Goal: Information Seeking & Learning: Learn about a topic

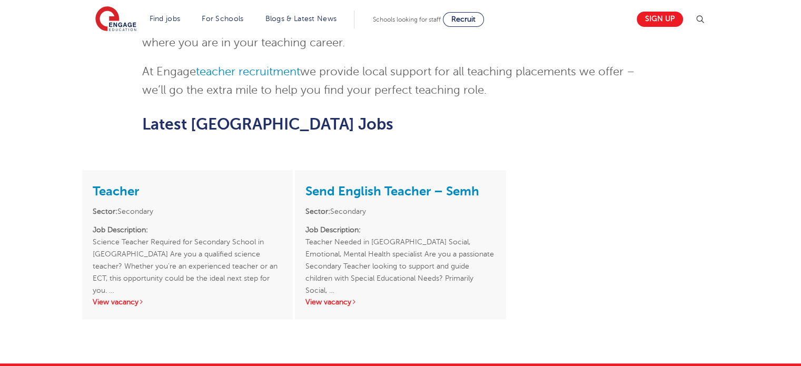
scroll to position [840, 0]
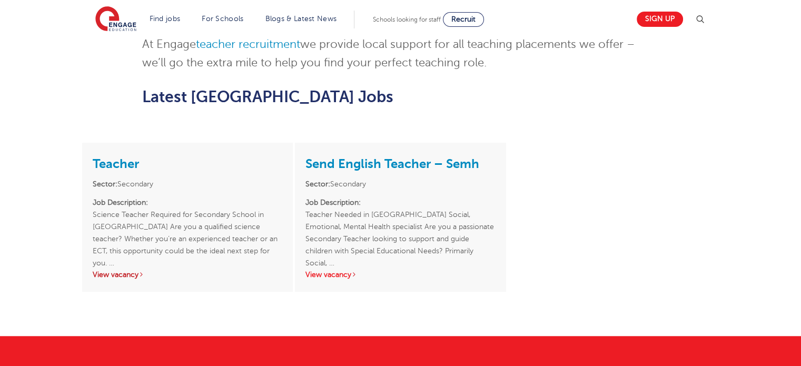
click at [118, 271] on link "View vacancy" at bounding box center [119, 275] width 52 height 8
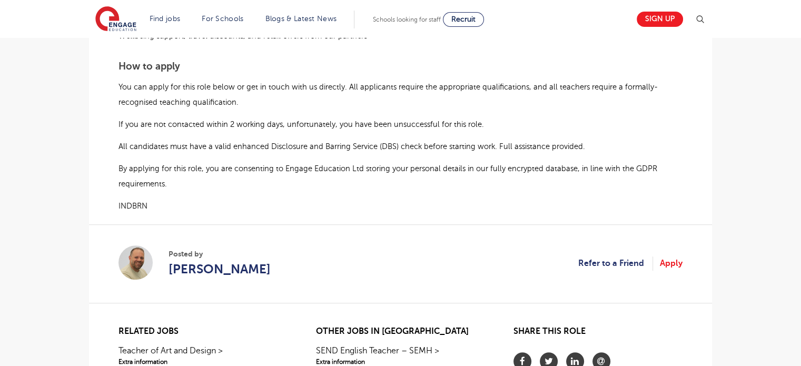
scroll to position [709, 0]
click at [133, 267] on img at bounding box center [135, 263] width 34 height 34
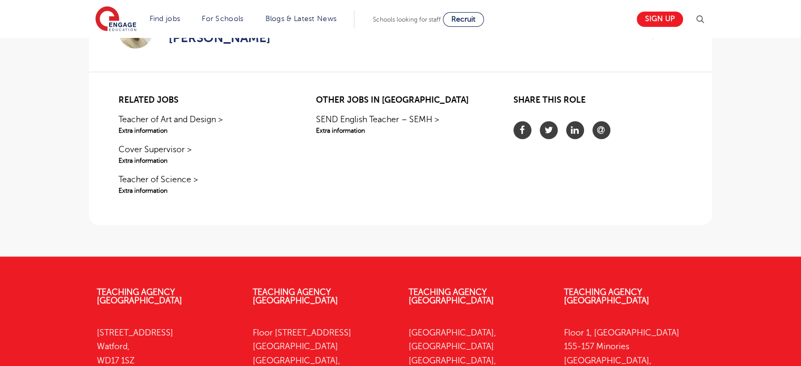
scroll to position [945, 0]
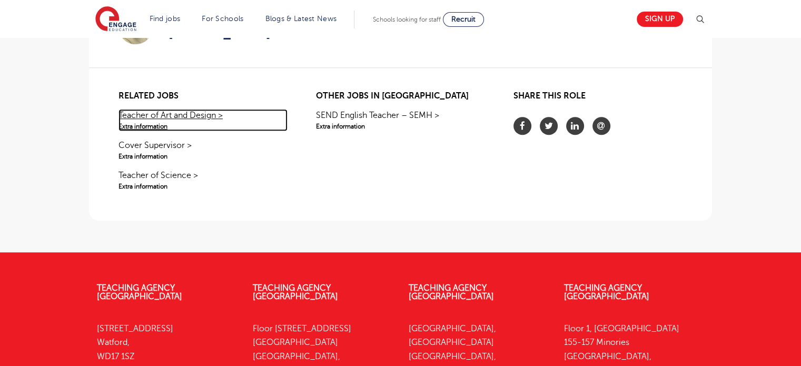
click at [166, 117] on link "Teacher of Art and Design > Extra information" at bounding box center [202, 120] width 169 height 22
click at [176, 117] on link "Teacher of Art and Design > Extra information" at bounding box center [202, 120] width 169 height 22
